Goal: Task Accomplishment & Management: Manage account settings

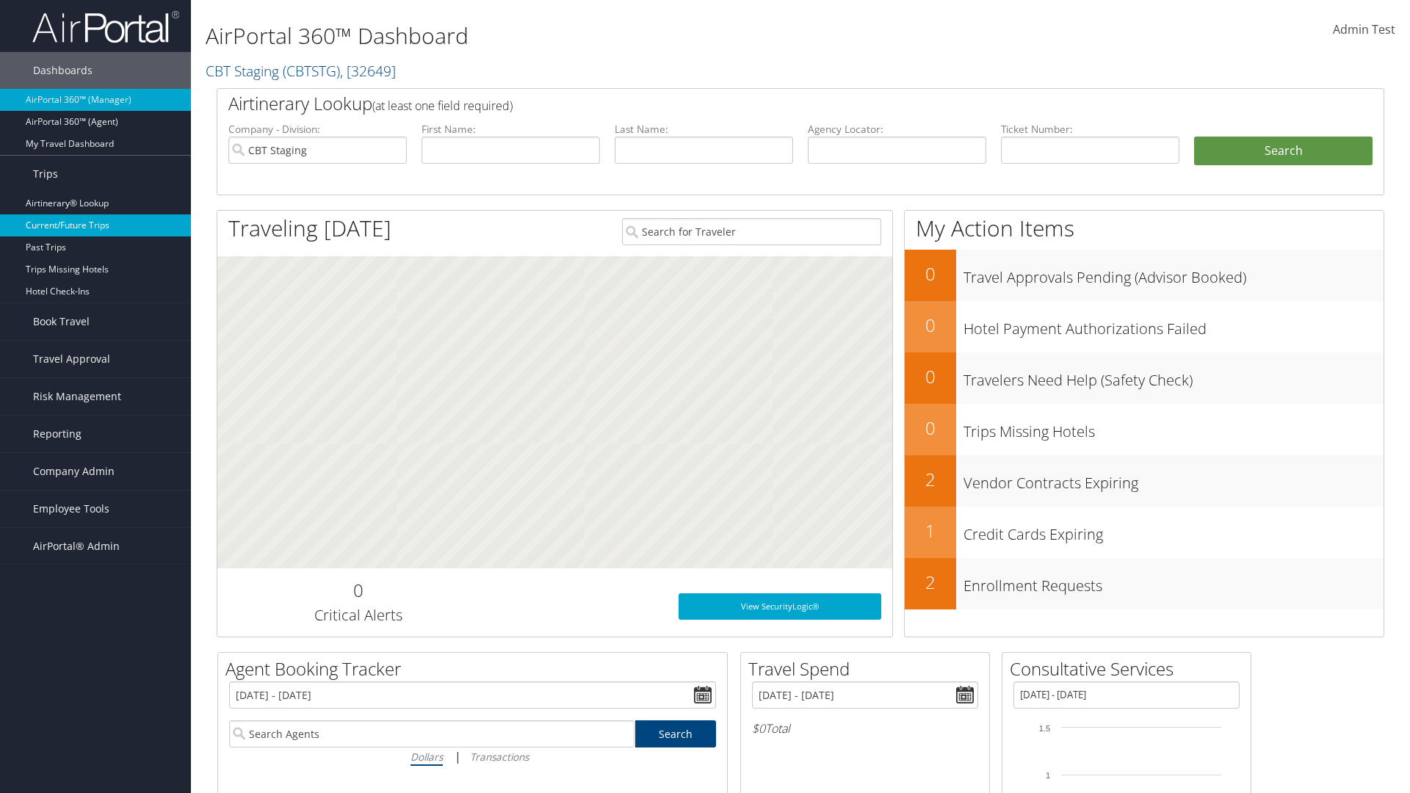
click at [95, 225] on link "Current/Future Trips" at bounding box center [95, 225] width 191 height 22
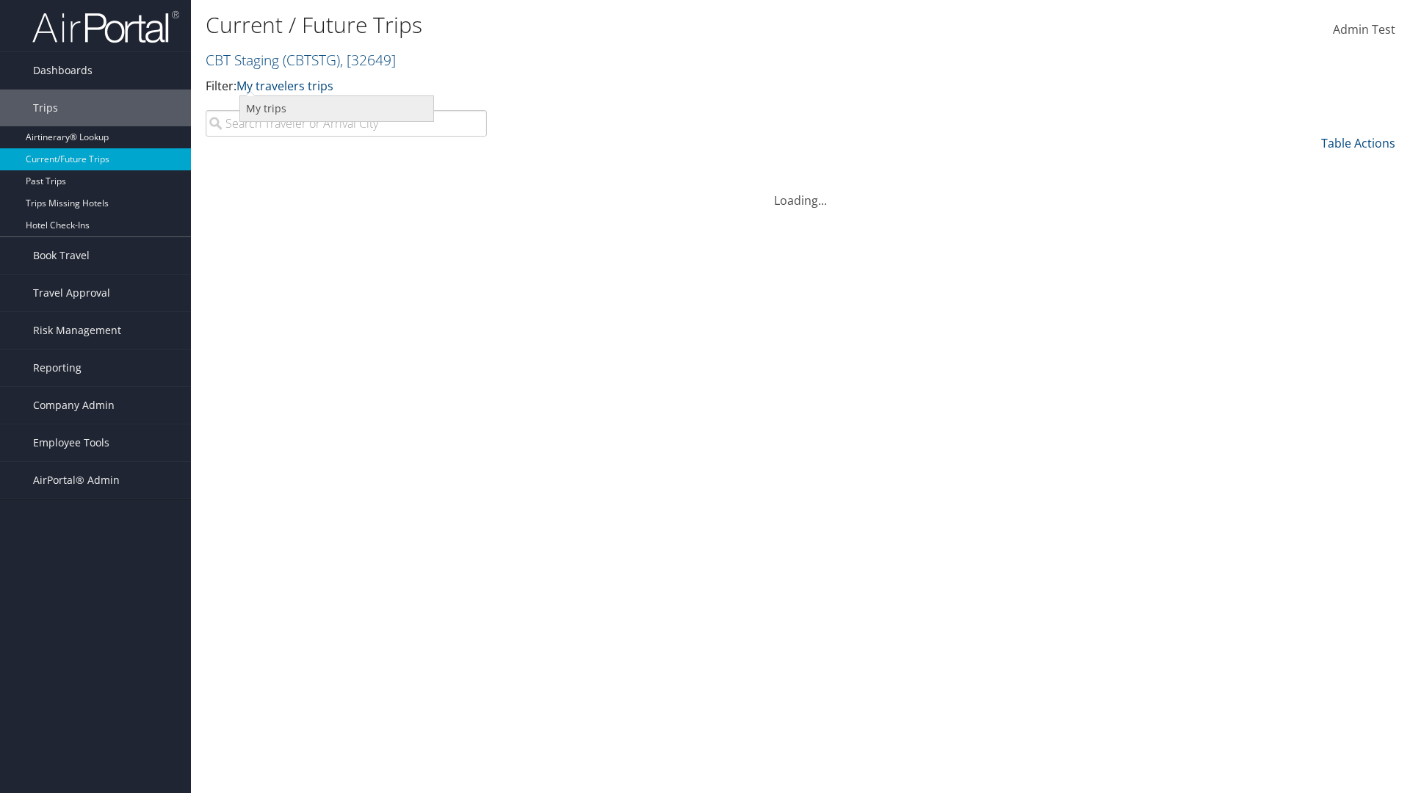
click at [336, 108] on link "My trips" at bounding box center [336, 108] width 193 height 25
click at [261, 85] on link "My trips" at bounding box center [258, 86] width 45 height 16
click at [0, 0] on link "My travelers trips" at bounding box center [0, 0] width 0 height 0
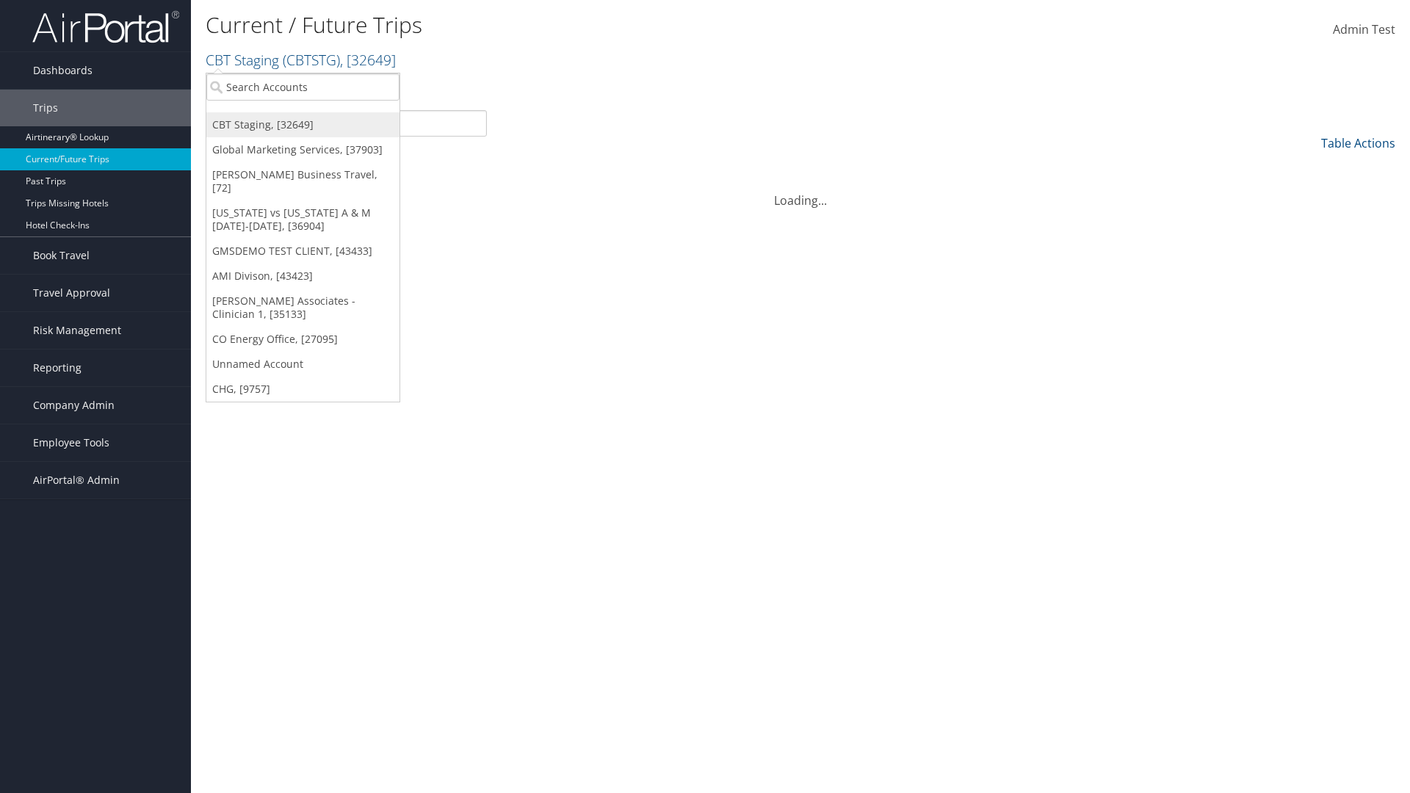
click at [303, 125] on link "CBT Staging, [32649]" at bounding box center [302, 124] width 193 height 25
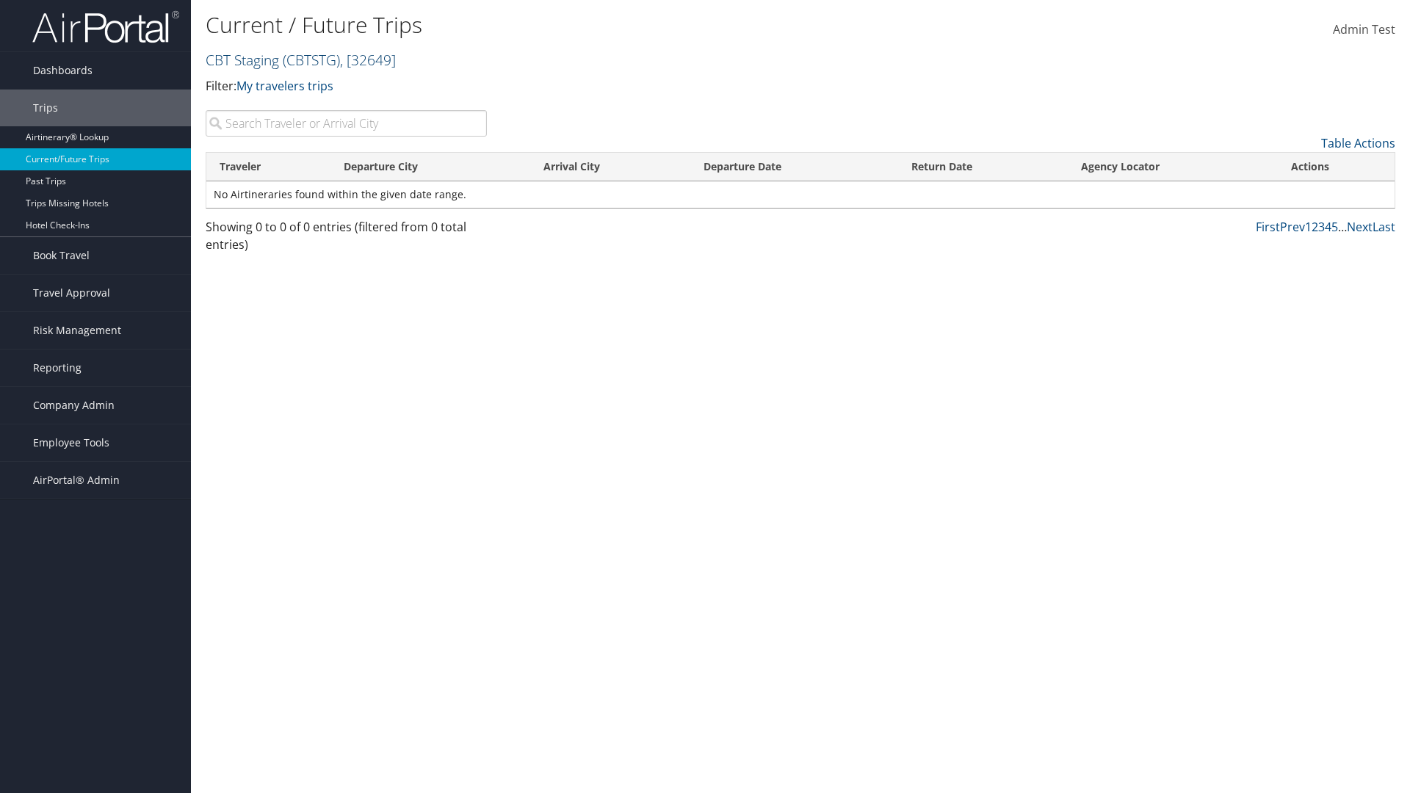
click at [242, 59] on link "CBT Staging ( CBTSTG ) , [ 32649 ]" at bounding box center [301, 60] width 190 height 20
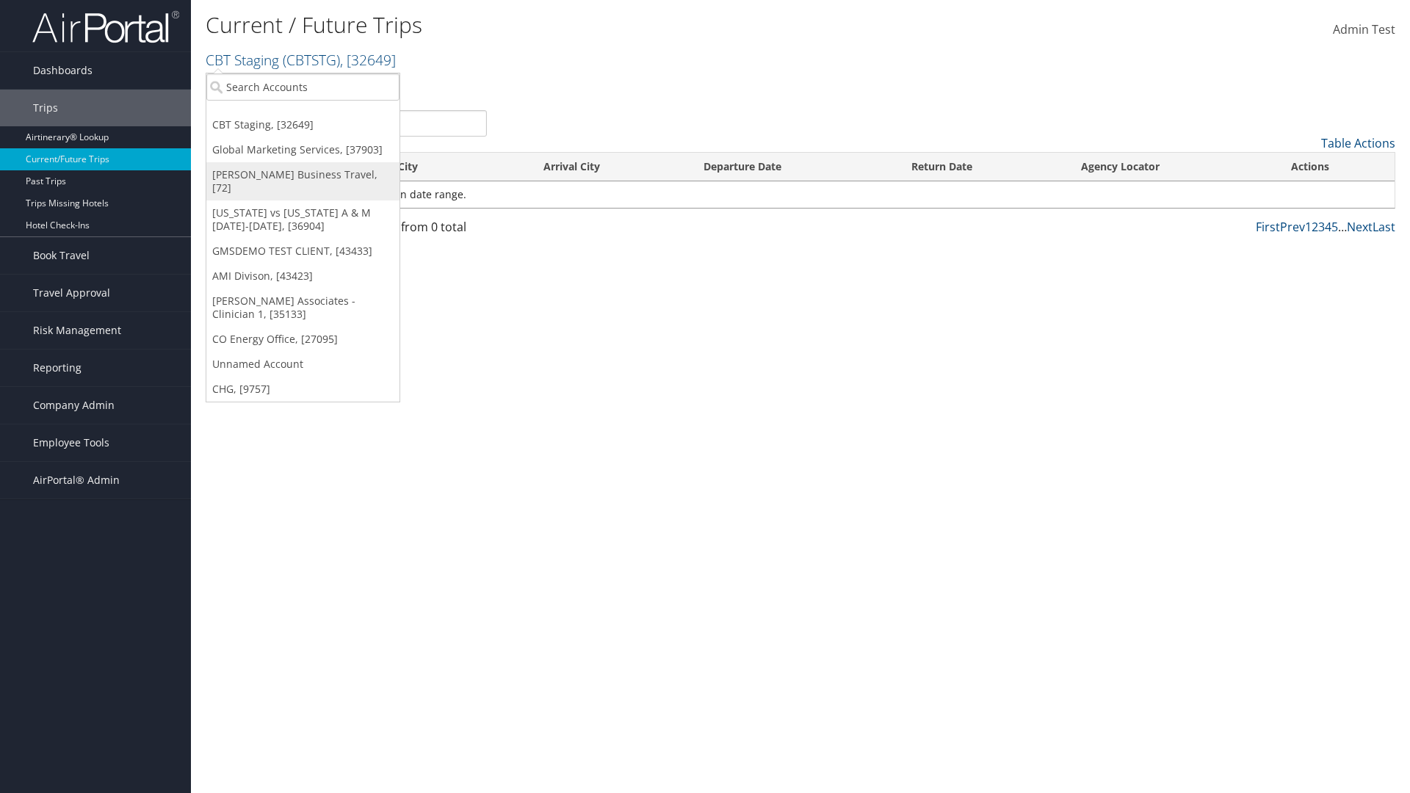
click at [303, 175] on link "[PERSON_NAME] Business Travel, [72]" at bounding box center [302, 181] width 193 height 38
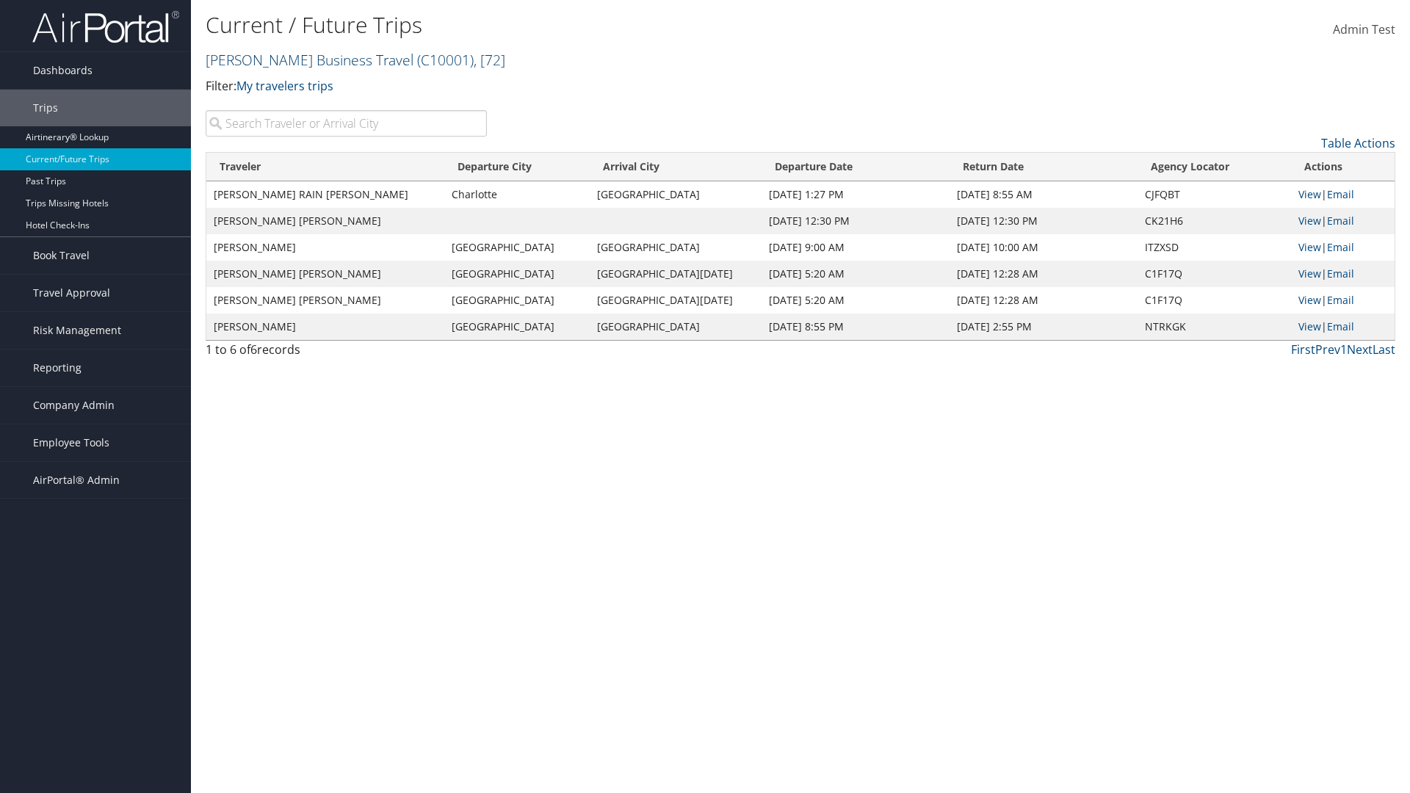
click at [303, 59] on link "Christopherson Business Travel ( C10001 ) , [ 72 ]" at bounding box center [356, 60] width 300 height 20
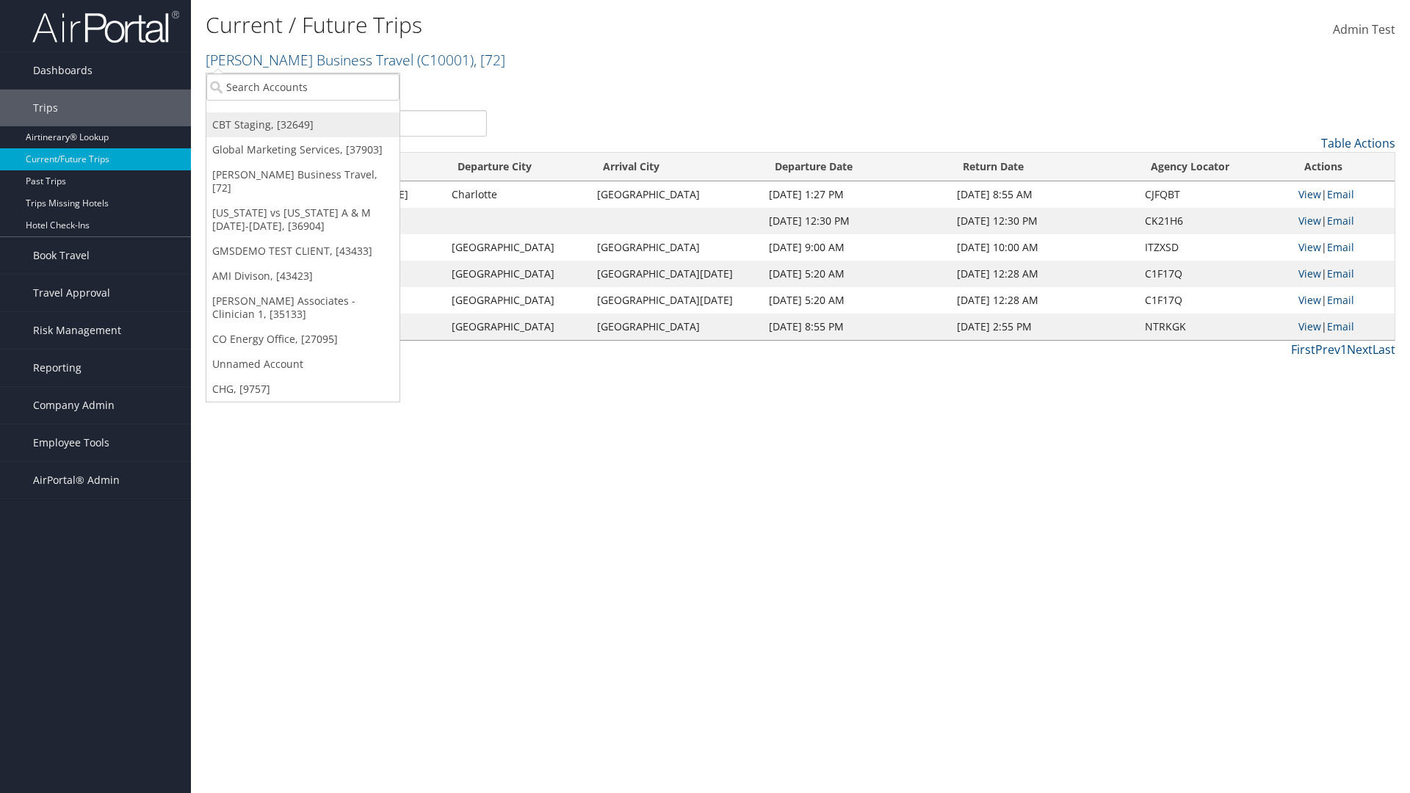
click at [303, 125] on link "CBT Staging, [32649]" at bounding box center [302, 124] width 193 height 25
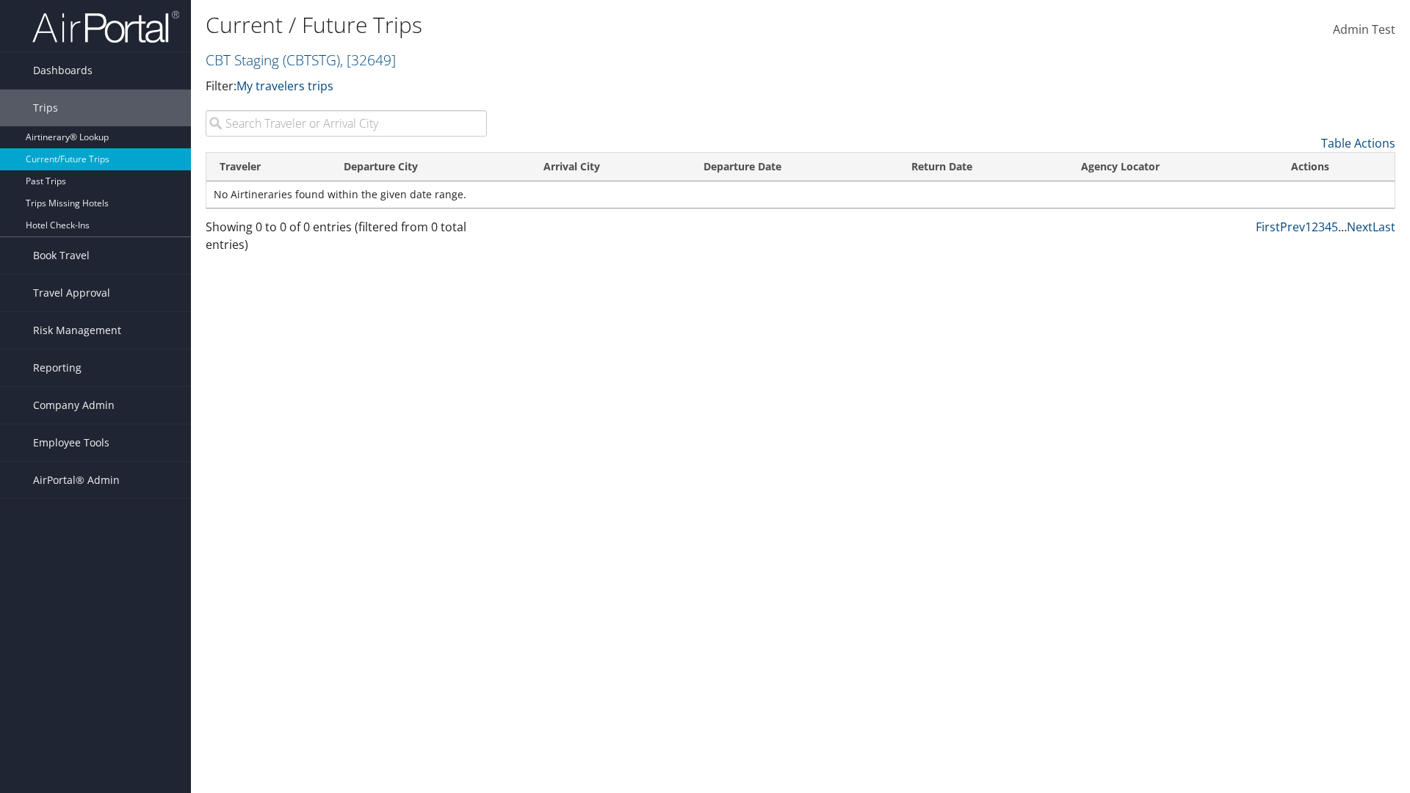
click at [268, 167] on th "Traveler" at bounding box center [268, 167] width 124 height 29
click at [430, 167] on th "Departure City" at bounding box center [431, 167] width 201 height 29
click at [610, 167] on th "Arrival City" at bounding box center [609, 167] width 159 height 29
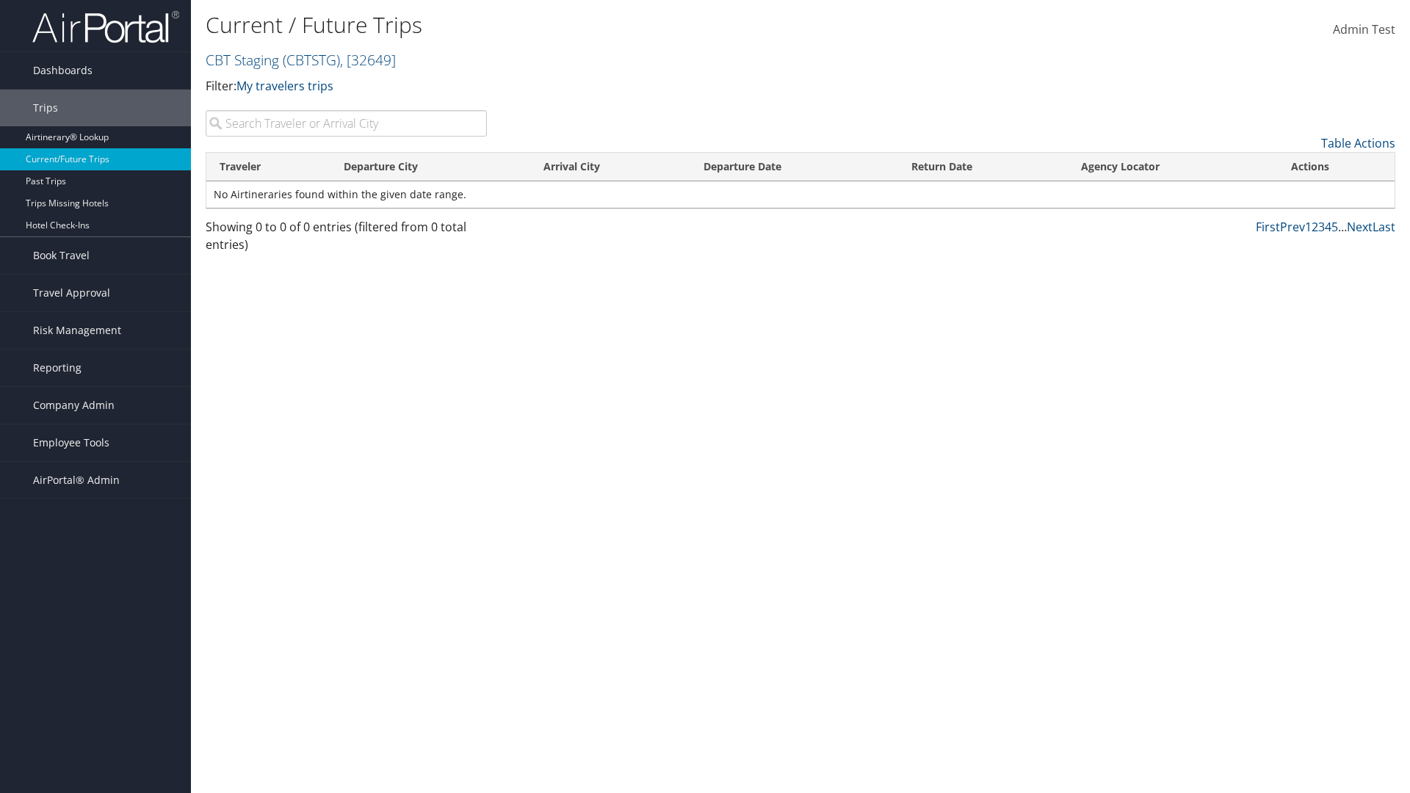
click at [610, 167] on th "Arrival City" at bounding box center [609, 167] width 159 height 29
click at [794, 167] on th "Departure Date" at bounding box center [794, 167] width 208 height 29
